Goal: Information Seeking & Learning: Compare options

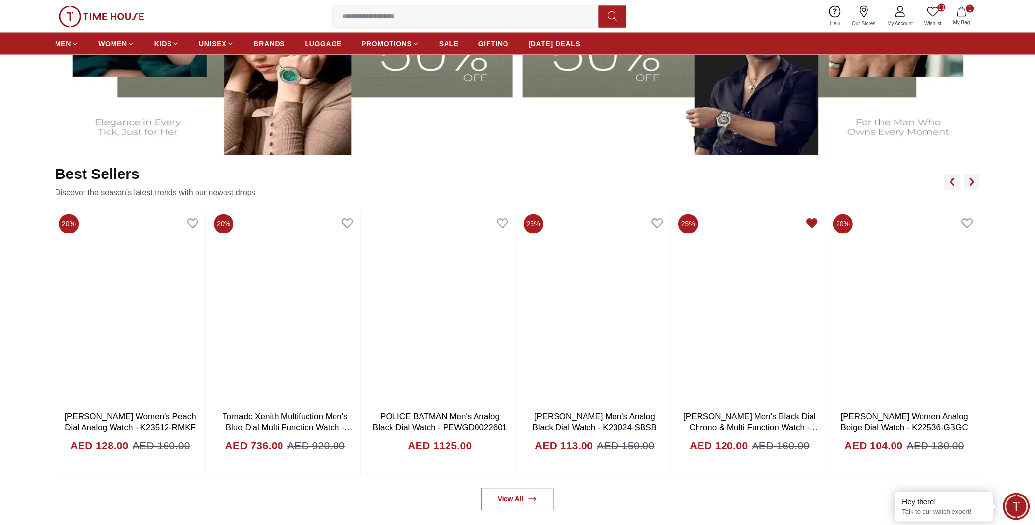
scroll to position [655, 0]
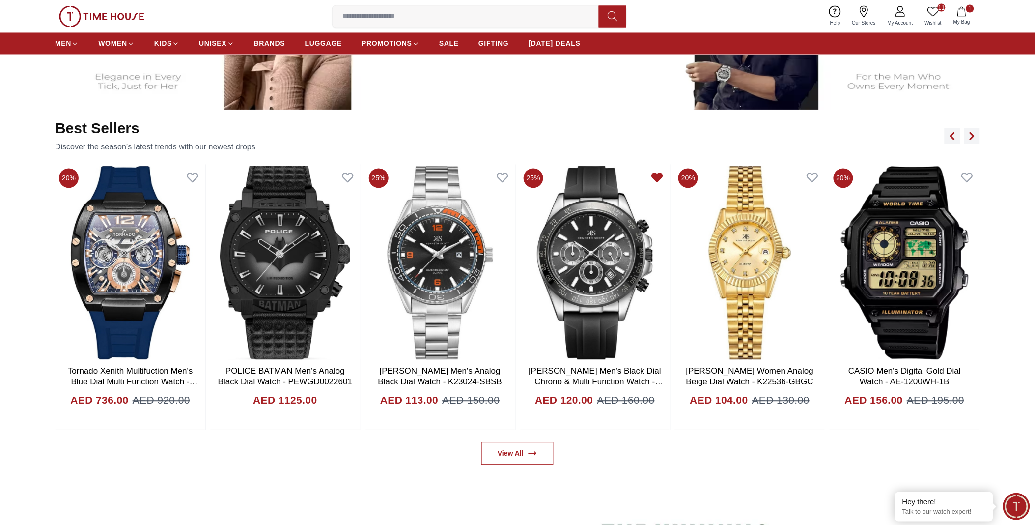
click at [933, 11] on icon at bounding box center [933, 12] width 12 height 12
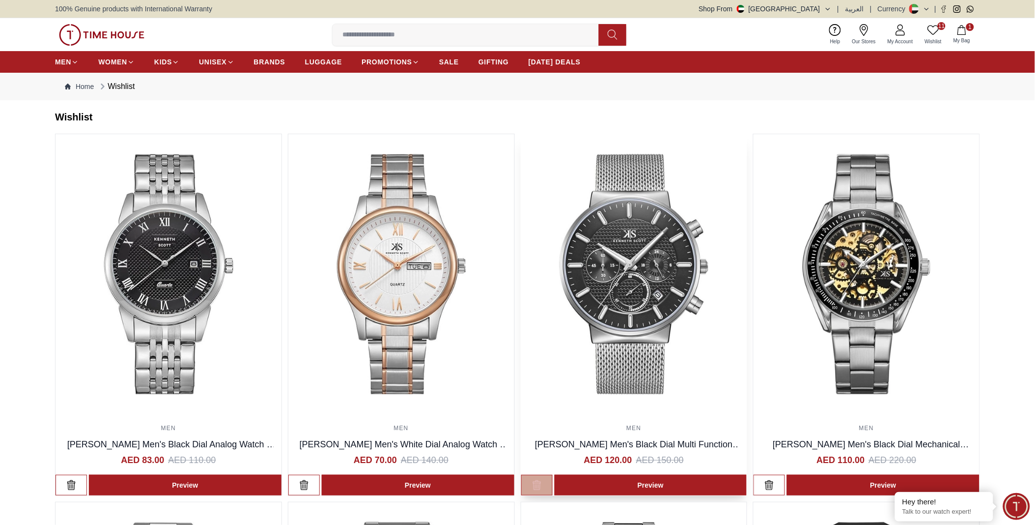
click at [537, 482] on icon "button" at bounding box center [537, 485] width 10 height 10
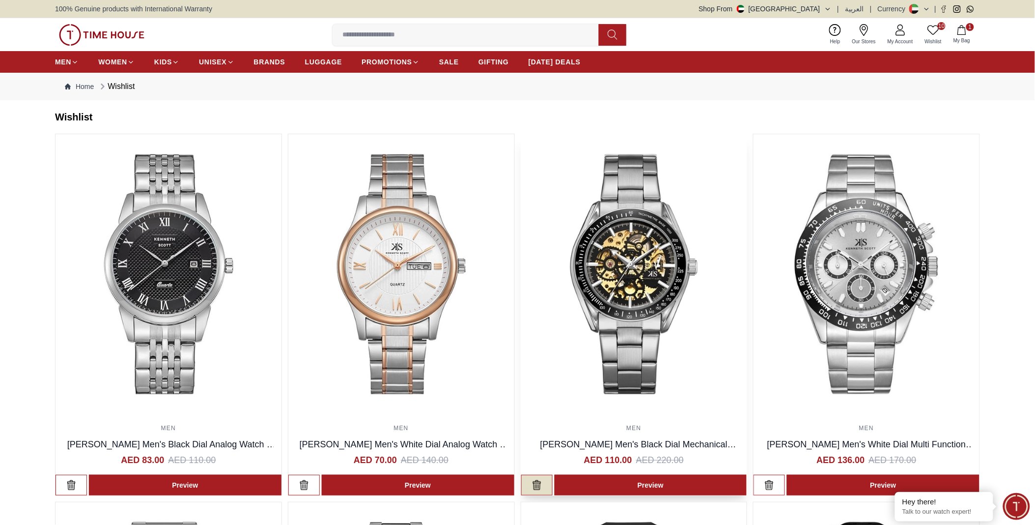
click at [542, 489] on button "button" at bounding box center [536, 485] width 31 height 21
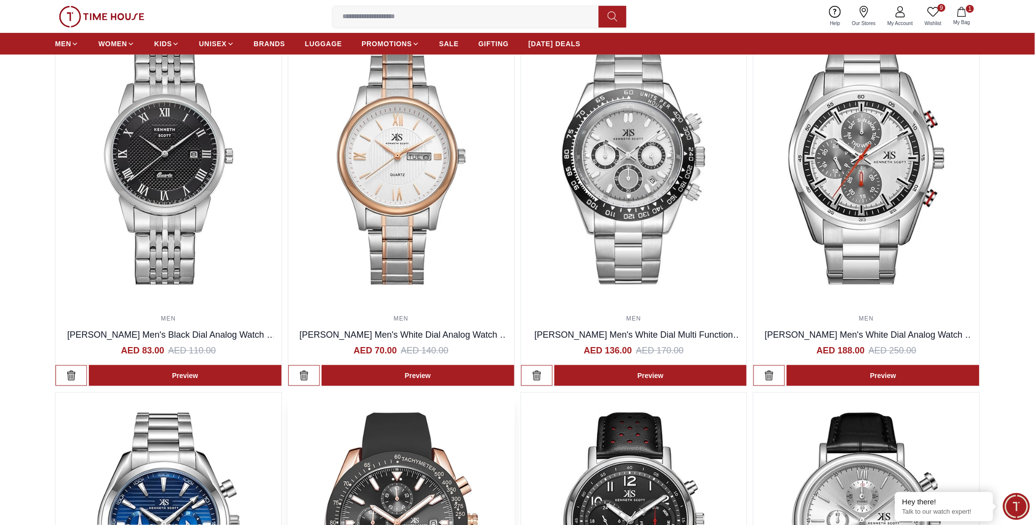
scroll to position [109, 0]
click at [142, 223] on img at bounding box center [169, 165] width 226 height 280
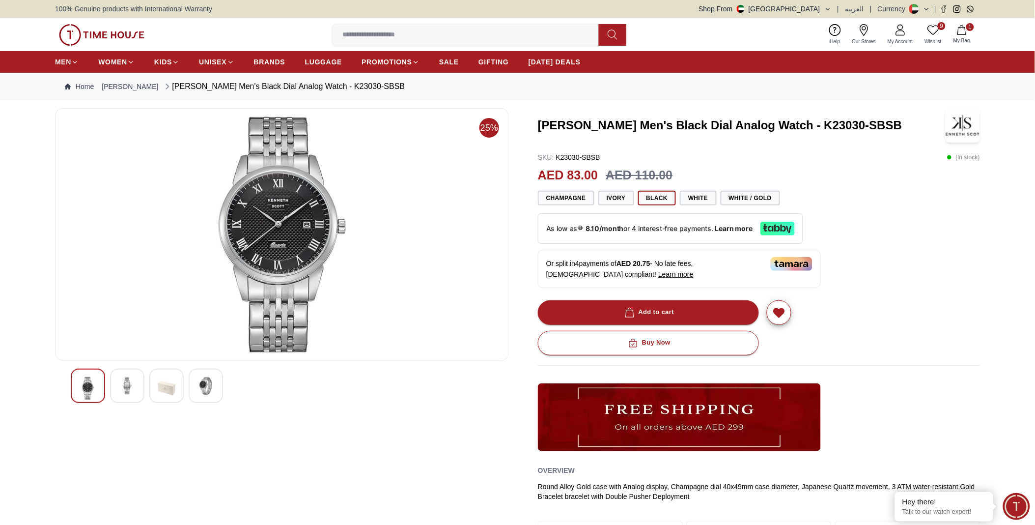
click at [134, 389] on img at bounding box center [127, 386] width 18 height 18
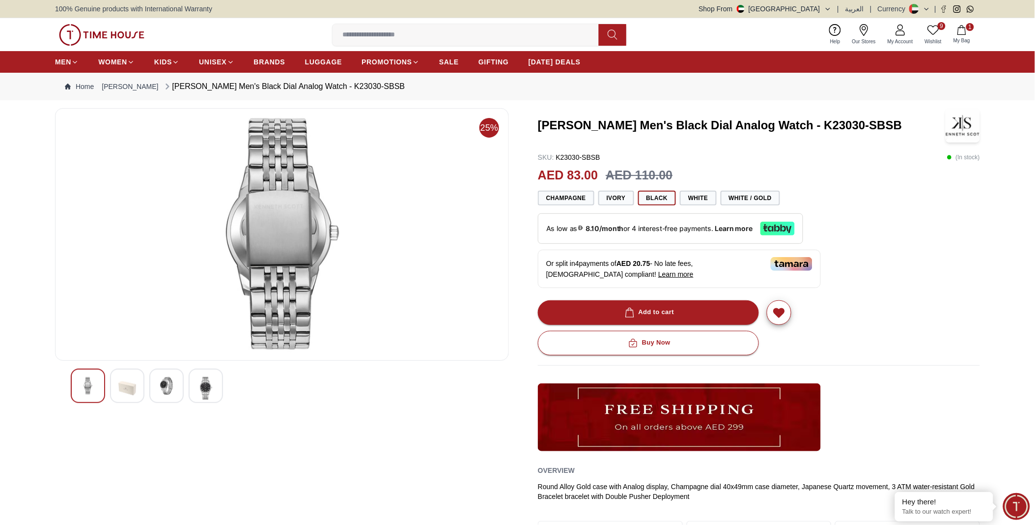
click at [175, 385] on img at bounding box center [167, 386] width 18 height 18
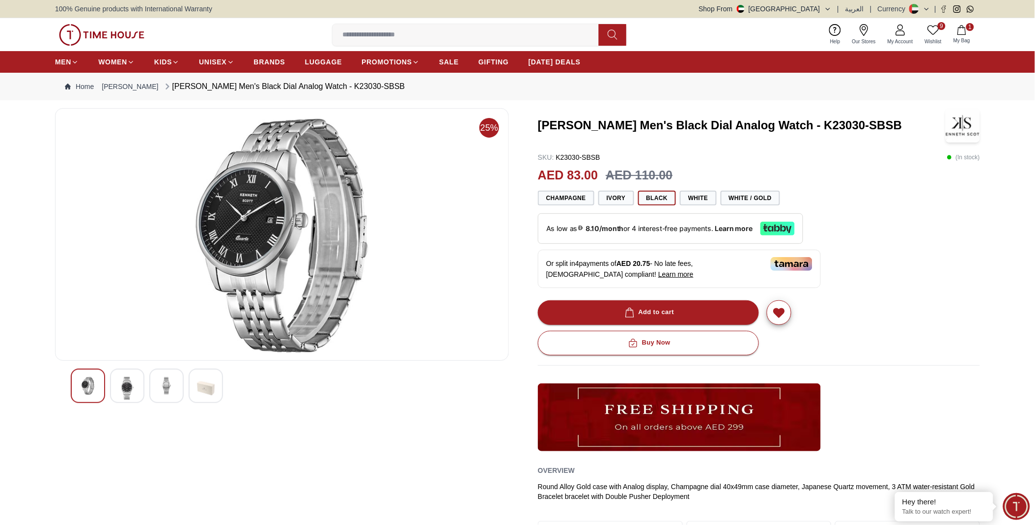
click at [94, 393] on img at bounding box center [88, 386] width 18 height 18
click at [784, 312] on icon "button" at bounding box center [778, 313] width 11 height 10
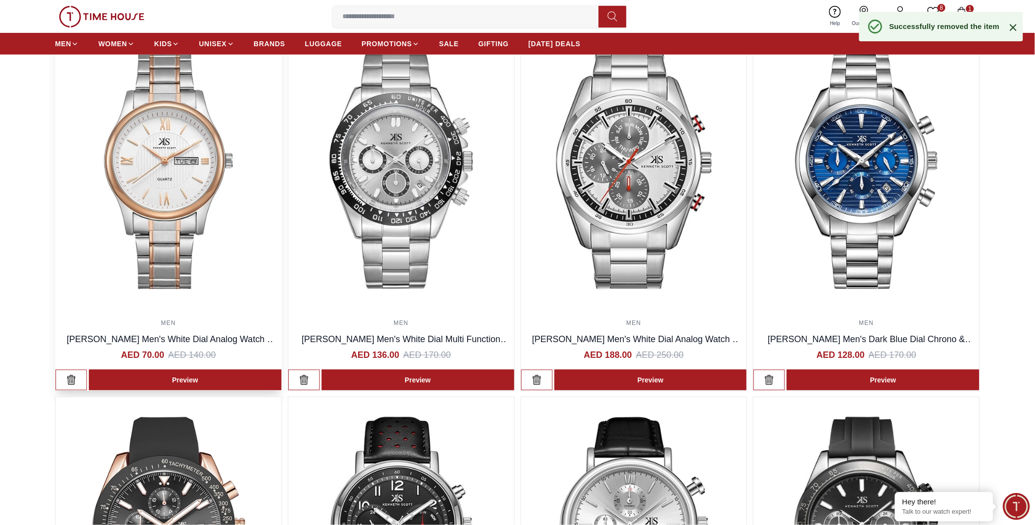
scroll to position [109, 0]
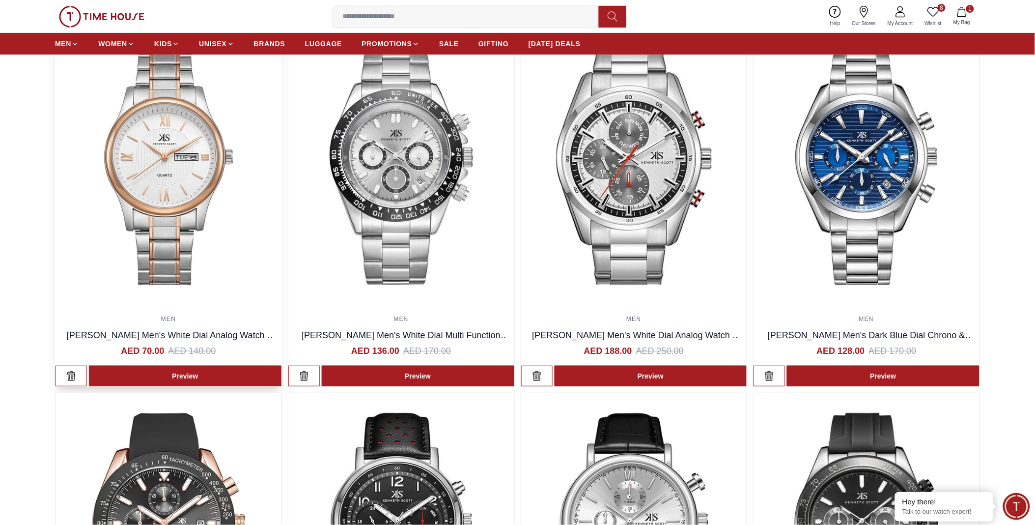
click at [200, 198] on img at bounding box center [169, 165] width 226 height 280
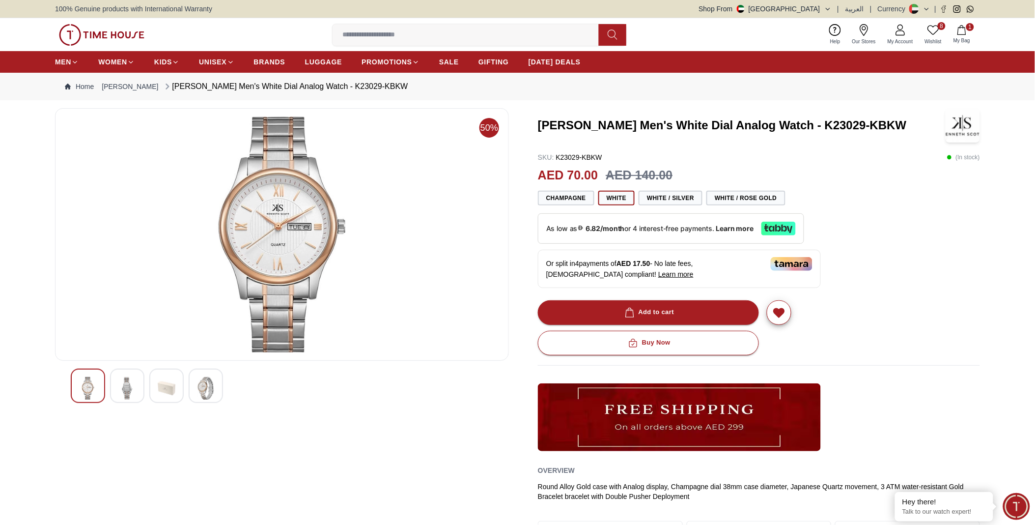
click at [129, 388] on img at bounding box center [127, 388] width 18 height 23
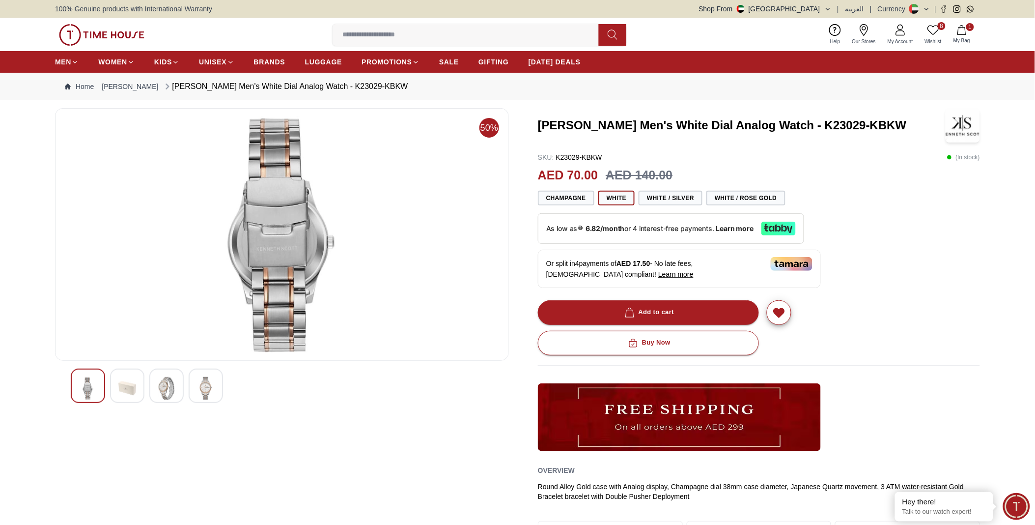
click at [206, 384] on img at bounding box center [206, 388] width 18 height 23
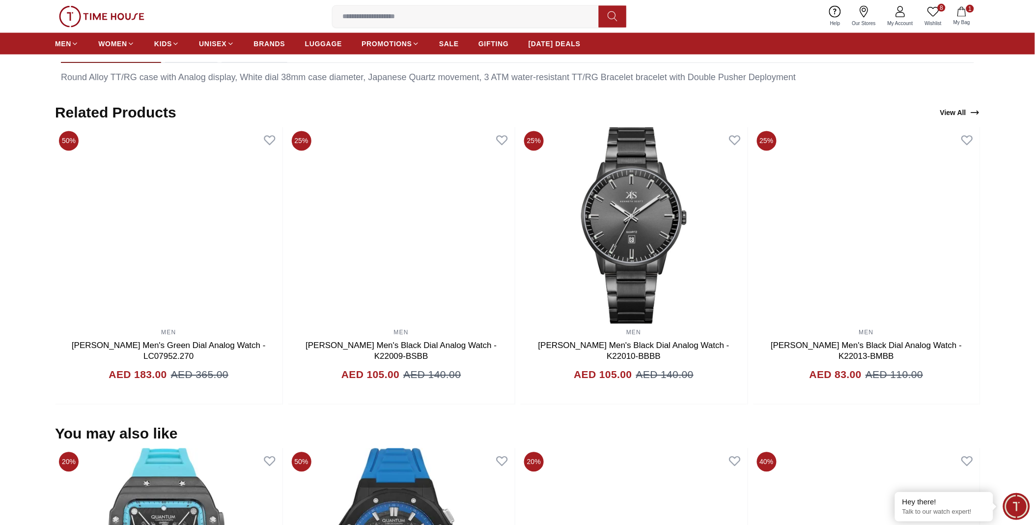
scroll to position [421, 0]
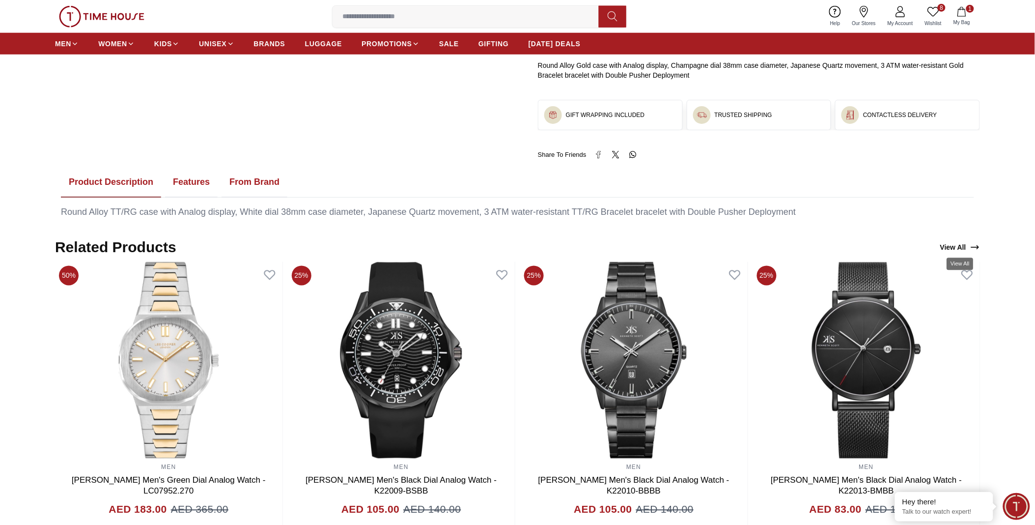
click at [971, 244] on icon "View All" at bounding box center [975, 247] width 10 height 10
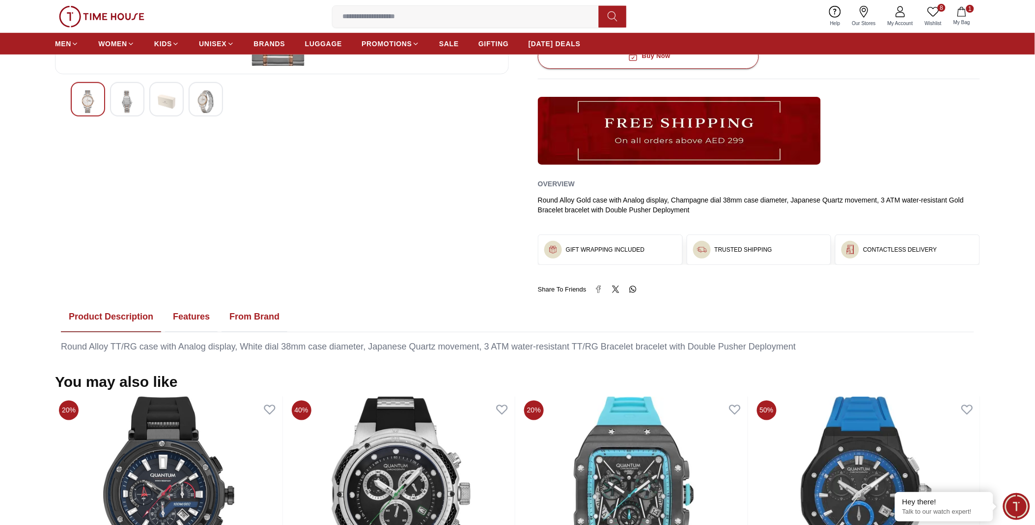
scroll to position [94, 0]
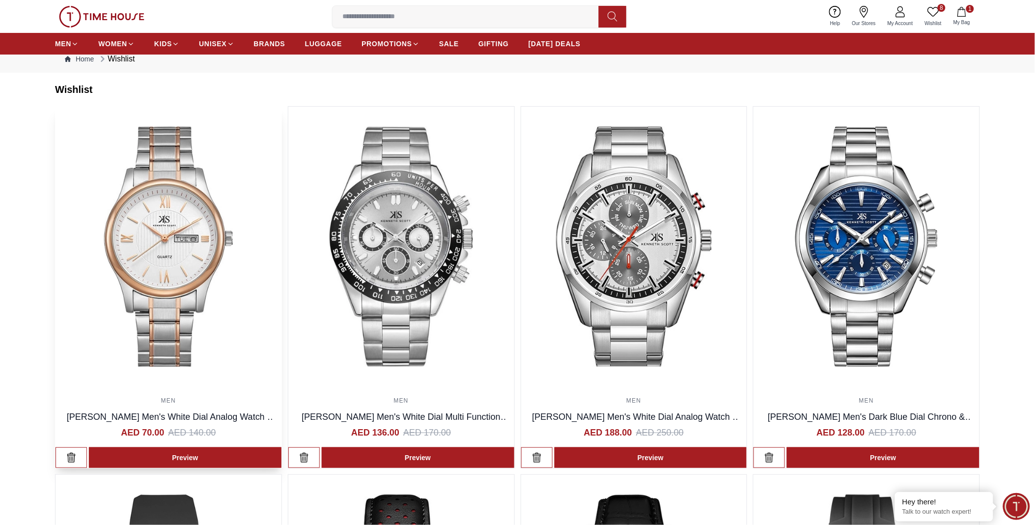
scroll to position [55, 0]
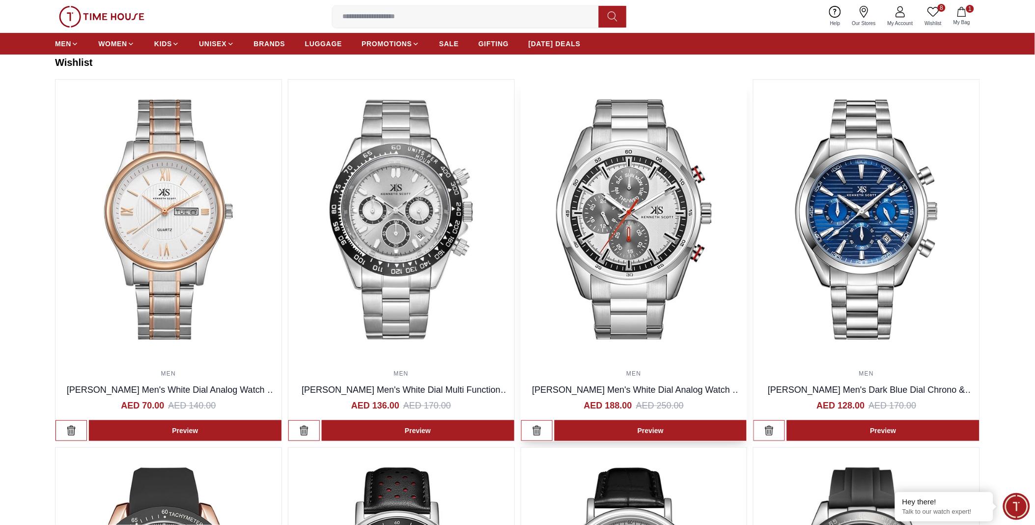
click at [661, 233] on img at bounding box center [634, 220] width 226 height 280
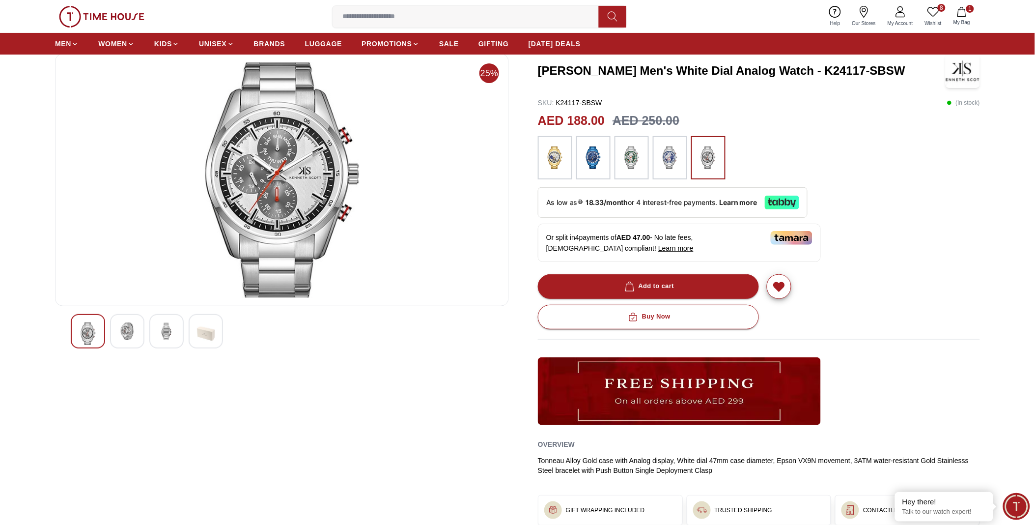
click at [134, 329] on img at bounding box center [127, 331] width 18 height 18
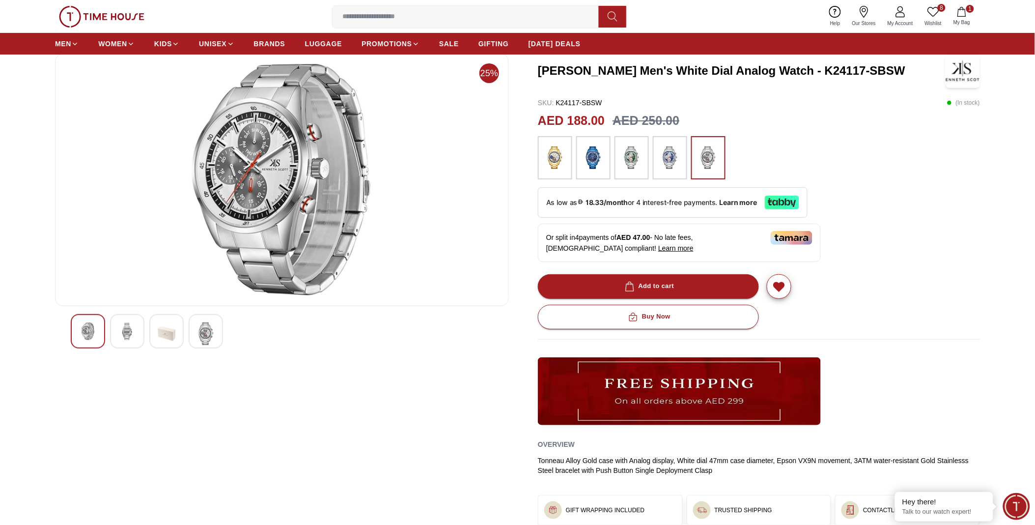
click at [212, 334] on img at bounding box center [206, 333] width 18 height 23
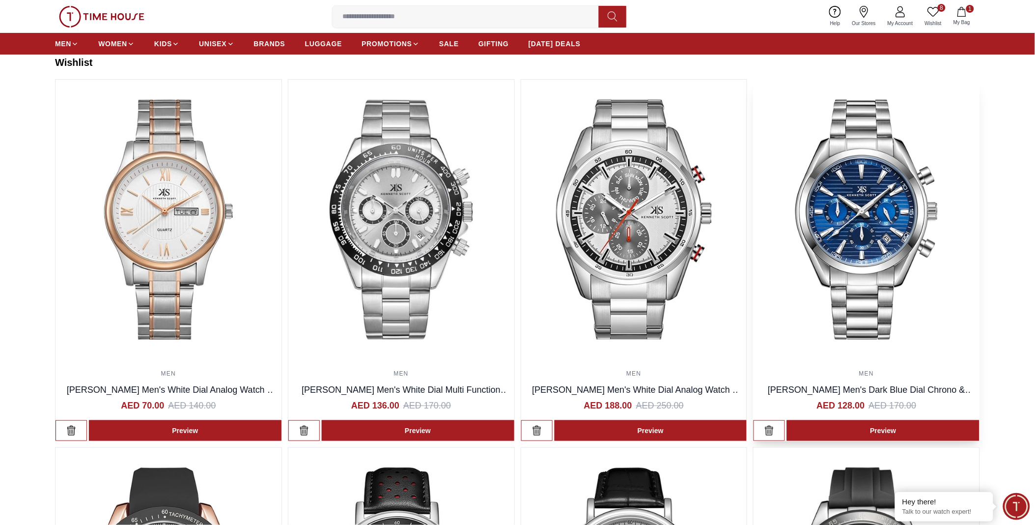
click at [878, 224] on img at bounding box center [867, 220] width 226 height 280
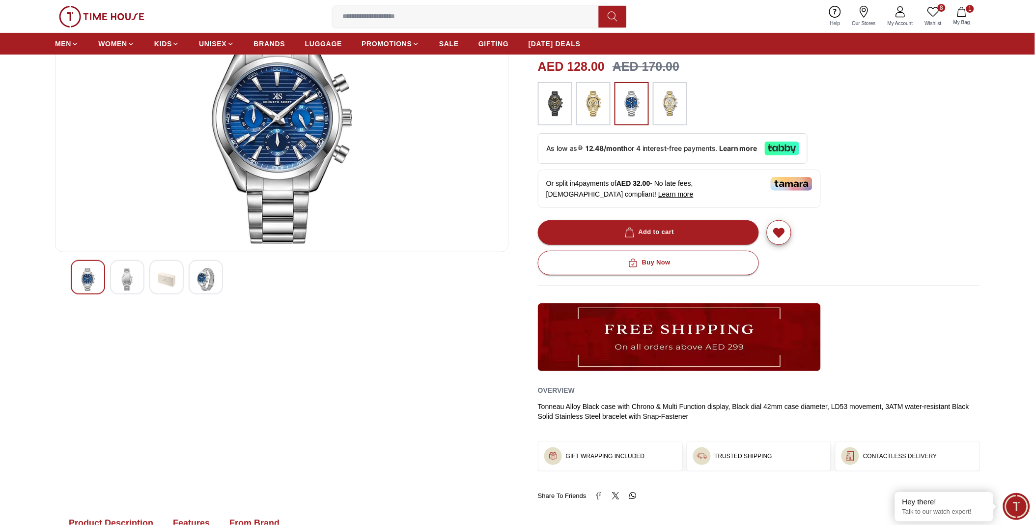
scroll to position [109, 0]
click at [205, 278] on img at bounding box center [206, 279] width 18 height 23
